Goal: Navigation & Orientation: Find specific page/section

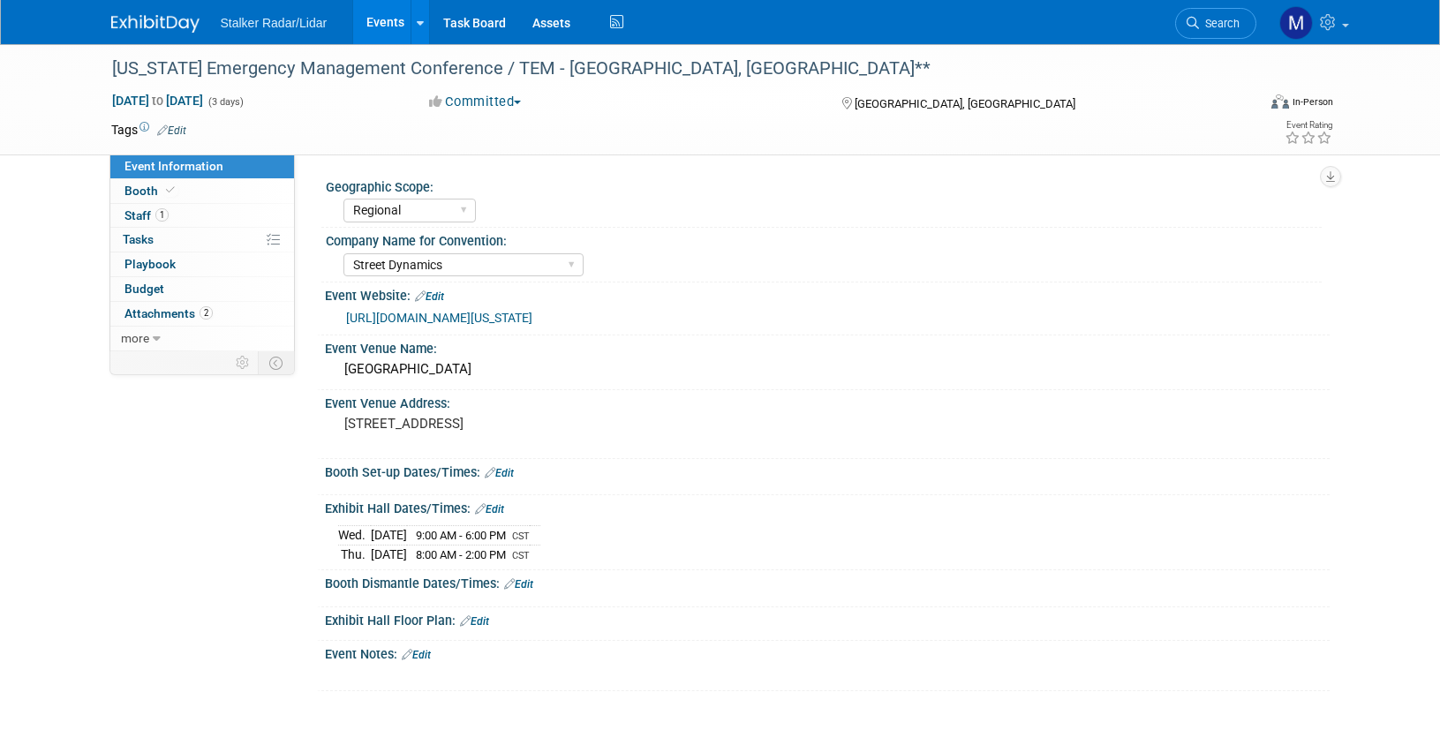
select select "Regional"
select select "Street Dynamics"
click at [147, 183] on link "Booth" at bounding box center [202, 191] width 184 height 24
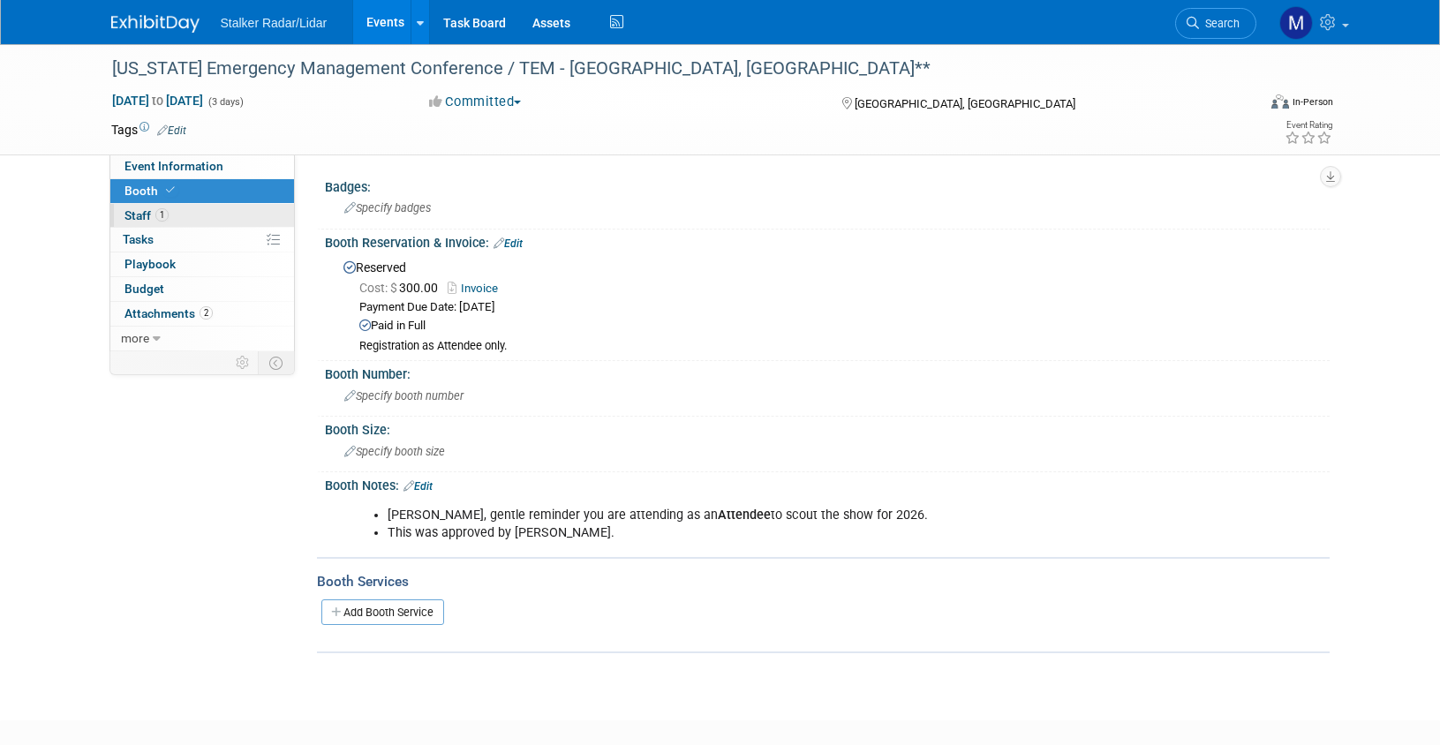
click at [132, 215] on span "Staff 1" at bounding box center [146, 215] width 44 height 14
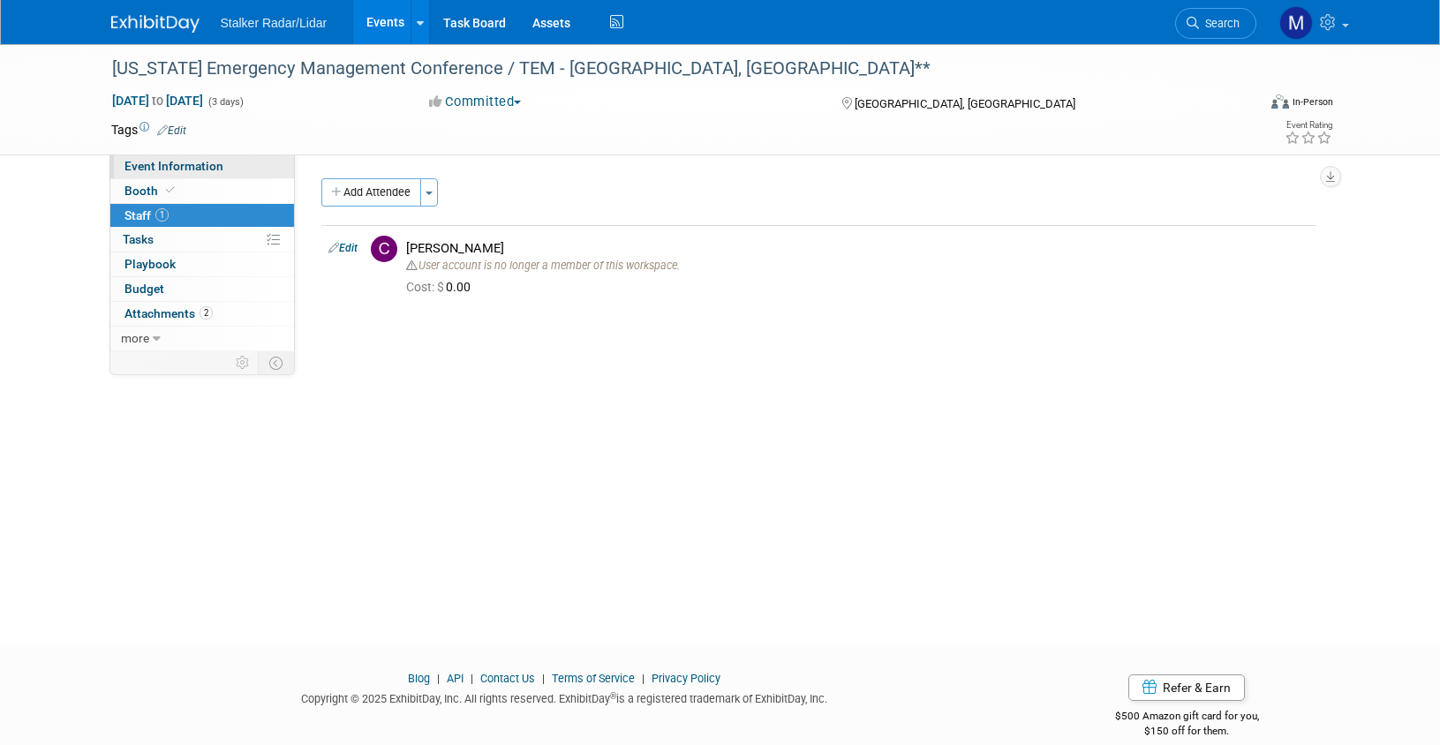
click at [166, 161] on span "Event Information" at bounding box center [173, 166] width 99 height 14
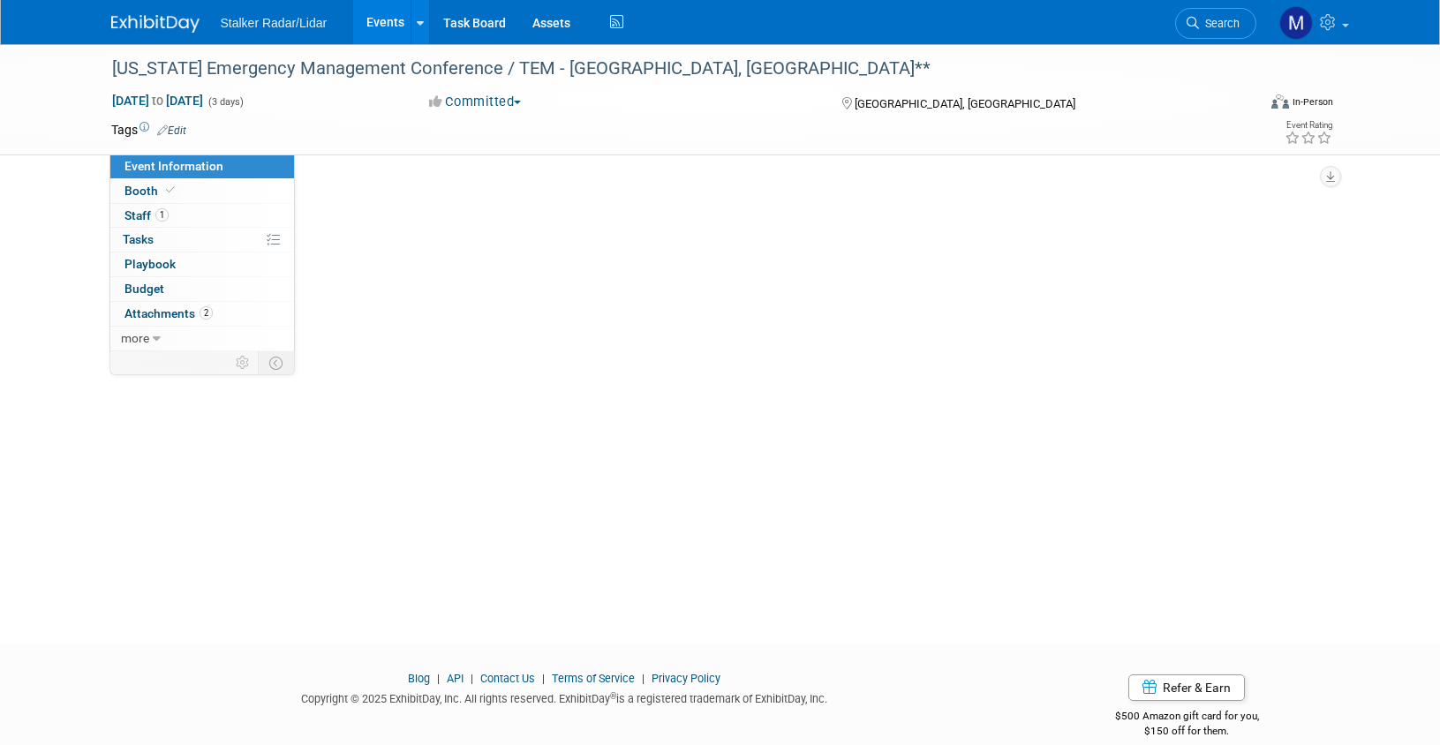
select select "Regional"
select select "Street Dynamics"
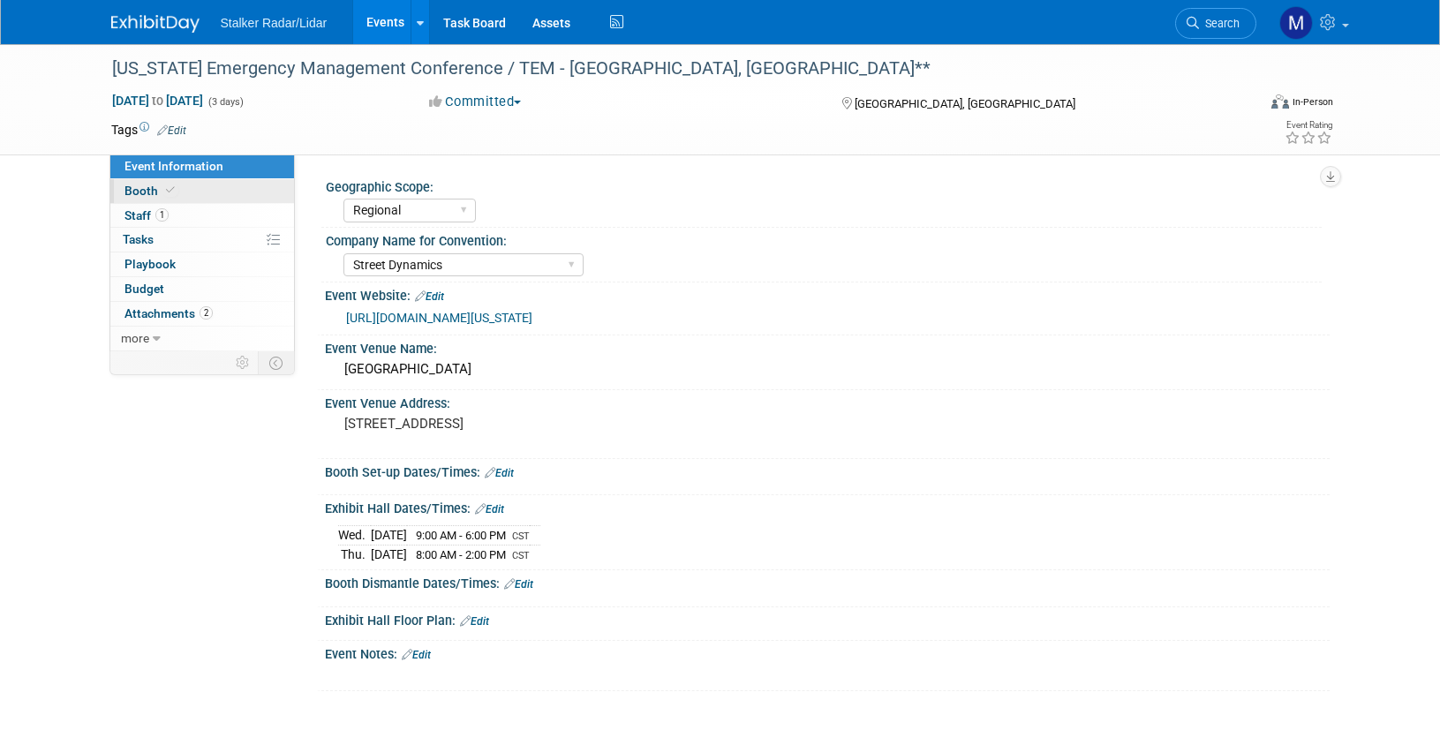
click at [139, 185] on span "Booth" at bounding box center [151, 191] width 54 height 14
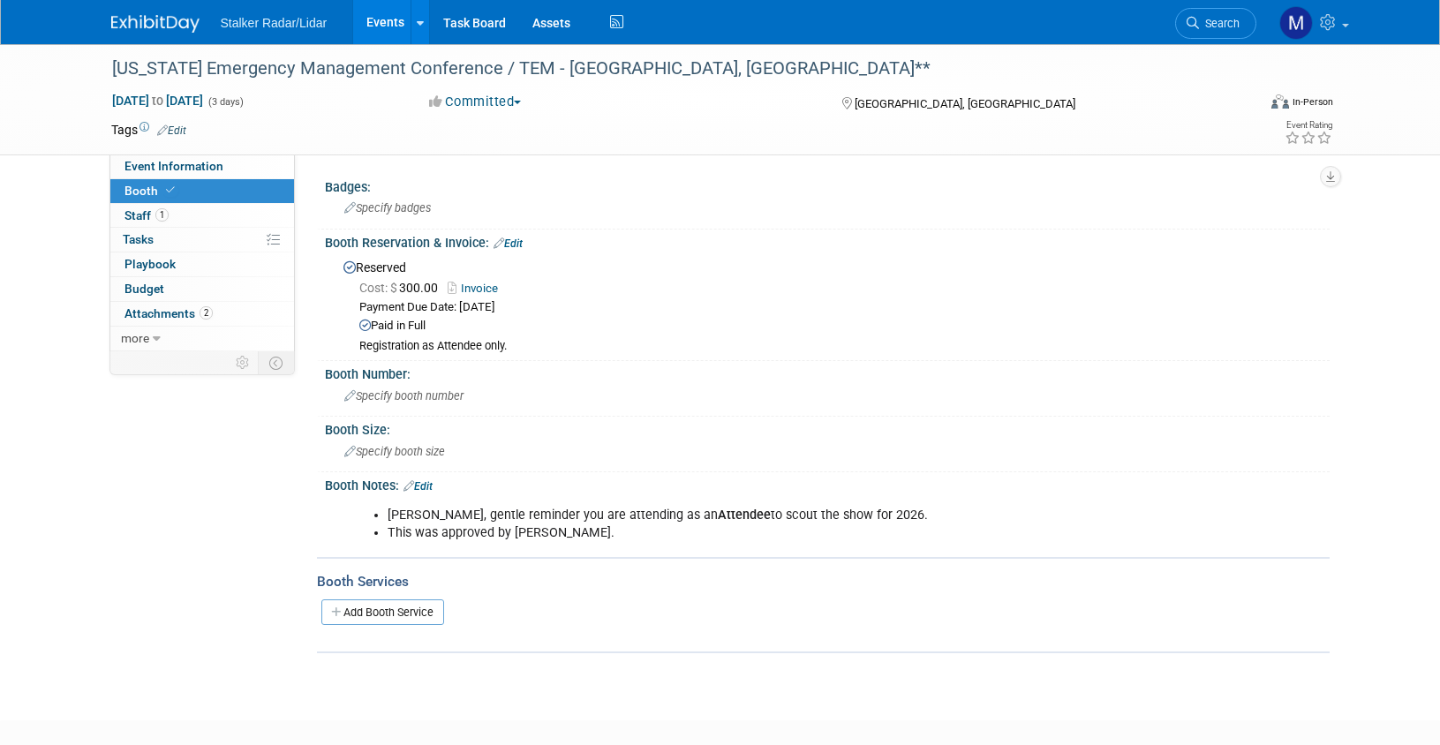
click at [396, 18] on link "Events" at bounding box center [385, 22] width 64 height 44
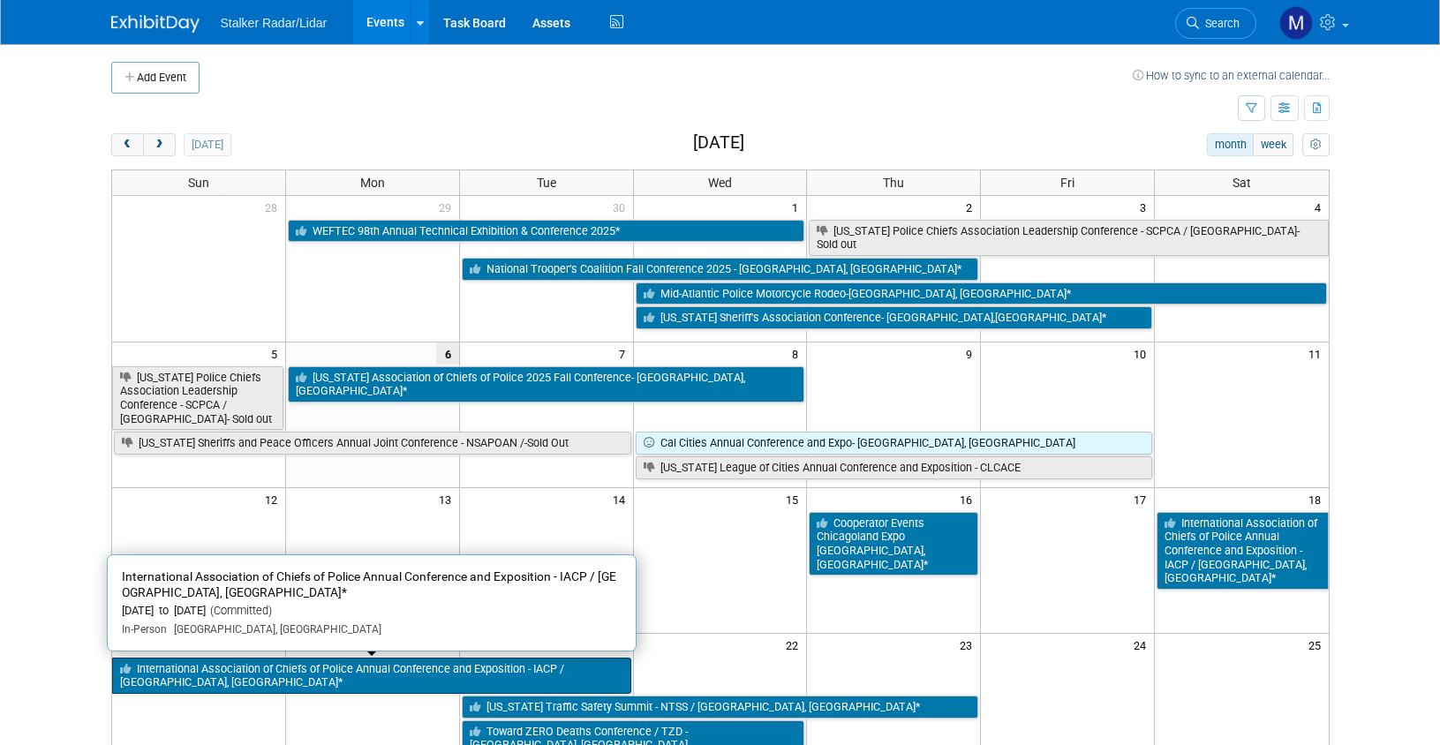
click at [357, 679] on link "International Association of Chiefs of Police Annual Conference and Exposition …" at bounding box center [371, 676] width 519 height 36
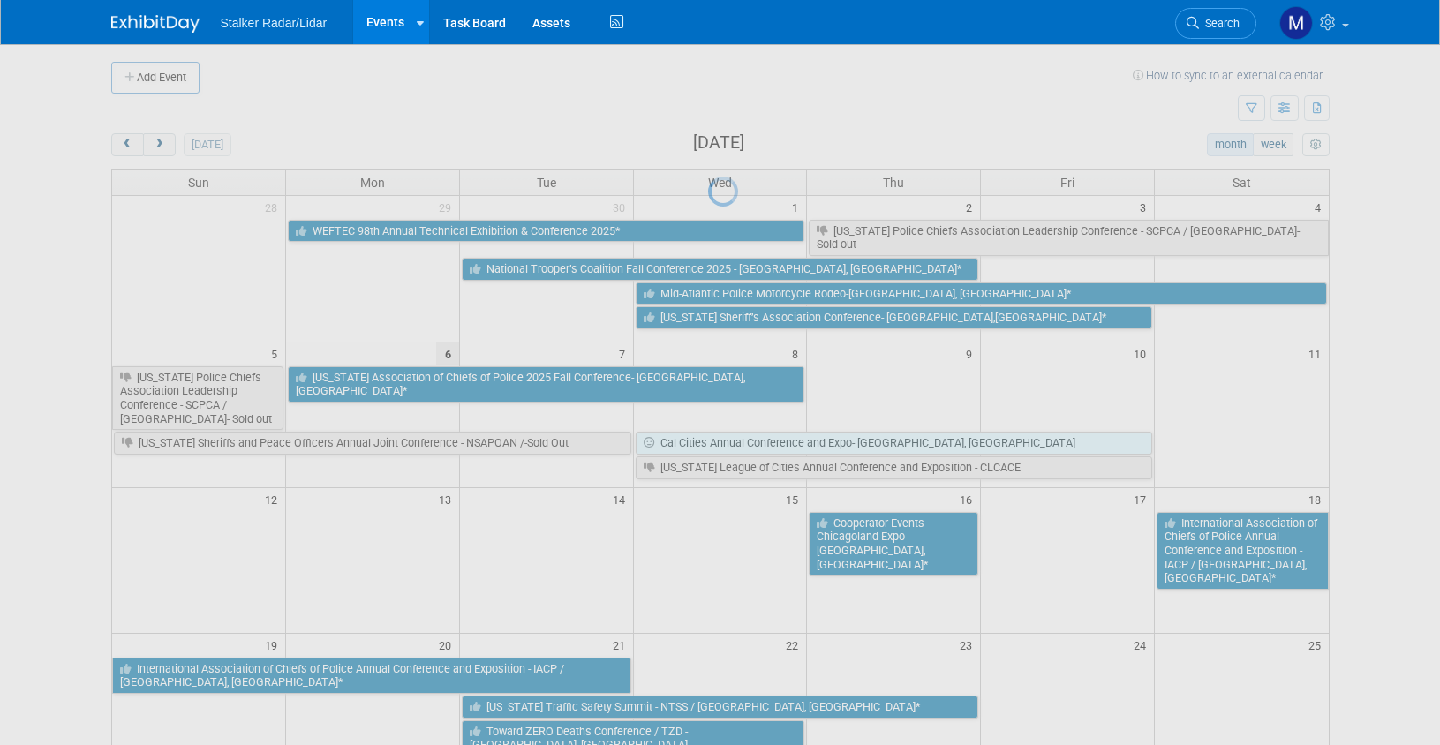
click at [708, 679] on div at bounding box center [720, 372] width 25 height 745
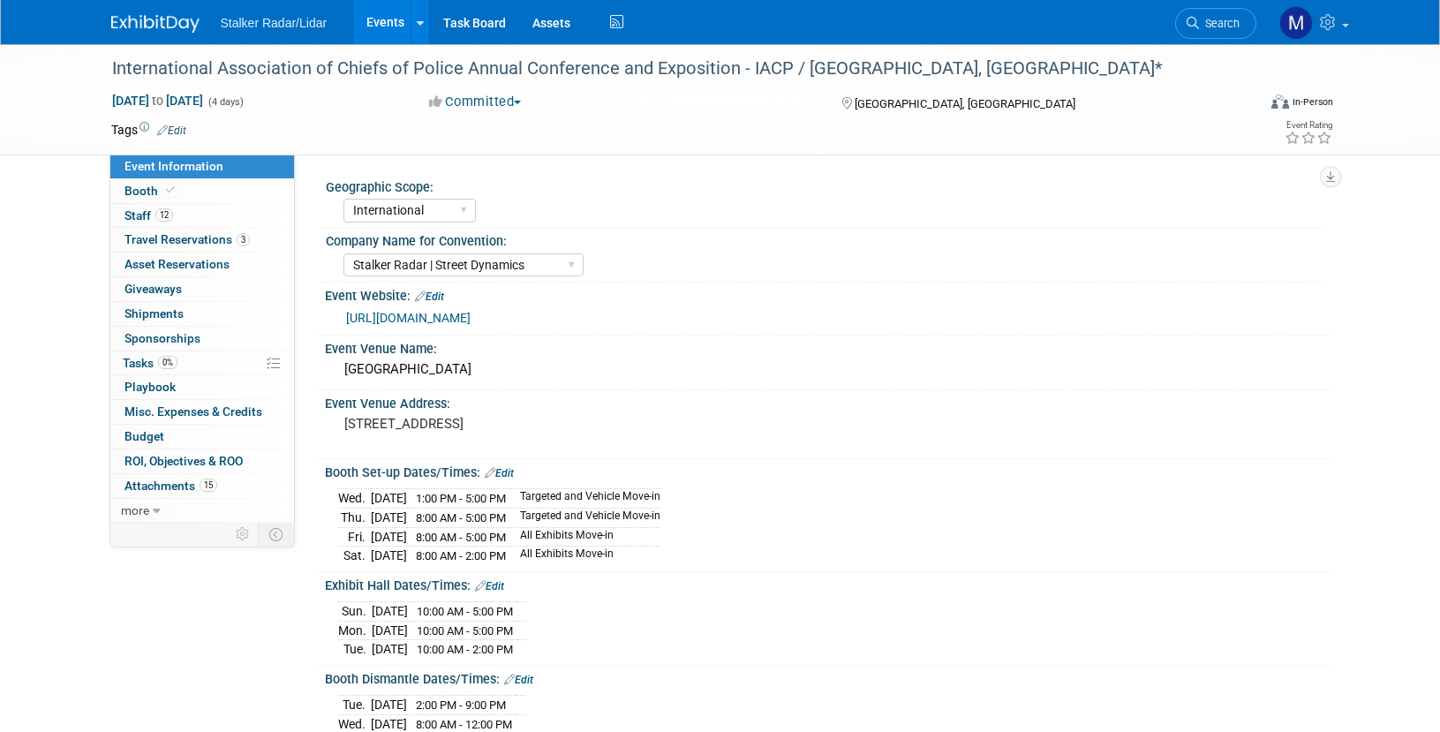
select select "International"
select select "Stalker Radar | Street Dynamics"
click at [152, 193] on span "Booth" at bounding box center [151, 191] width 54 height 14
